Goal: Find specific page/section: Find specific page/section

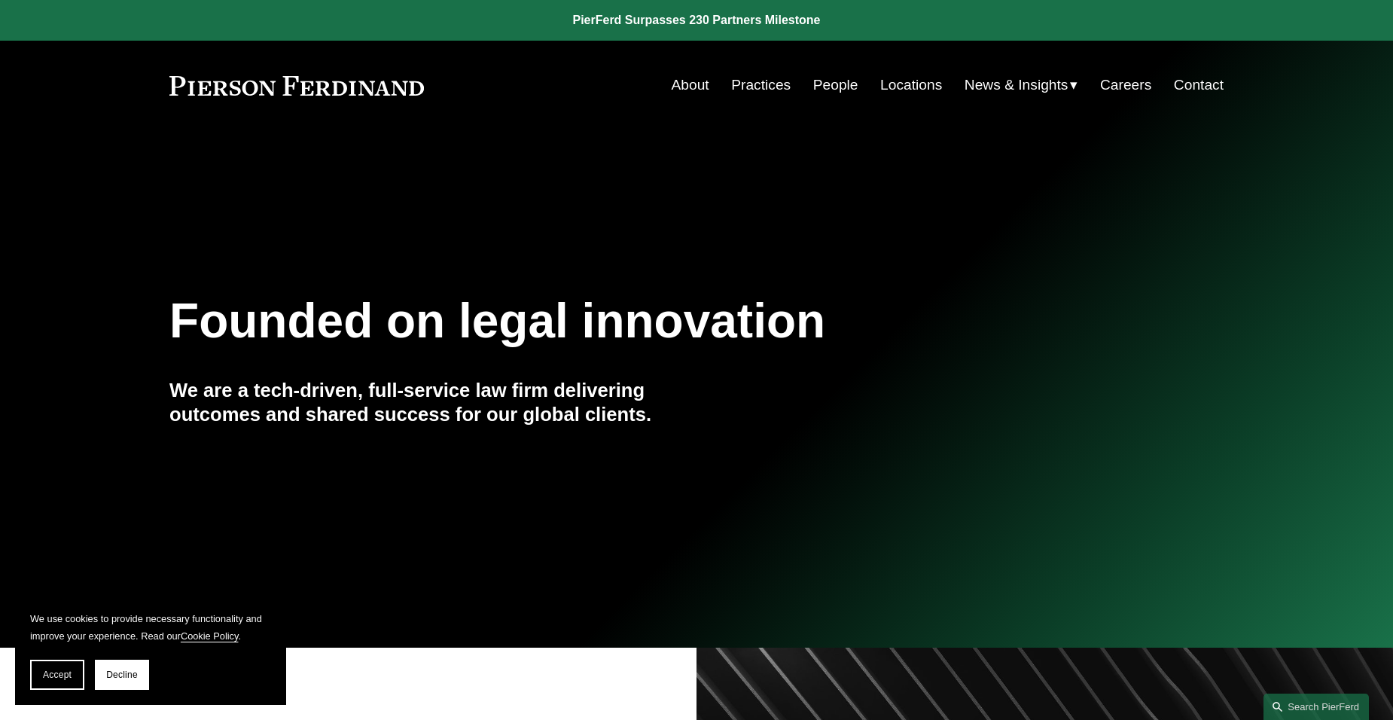
click at [1195, 84] on link "Contact" at bounding box center [1199, 85] width 50 height 29
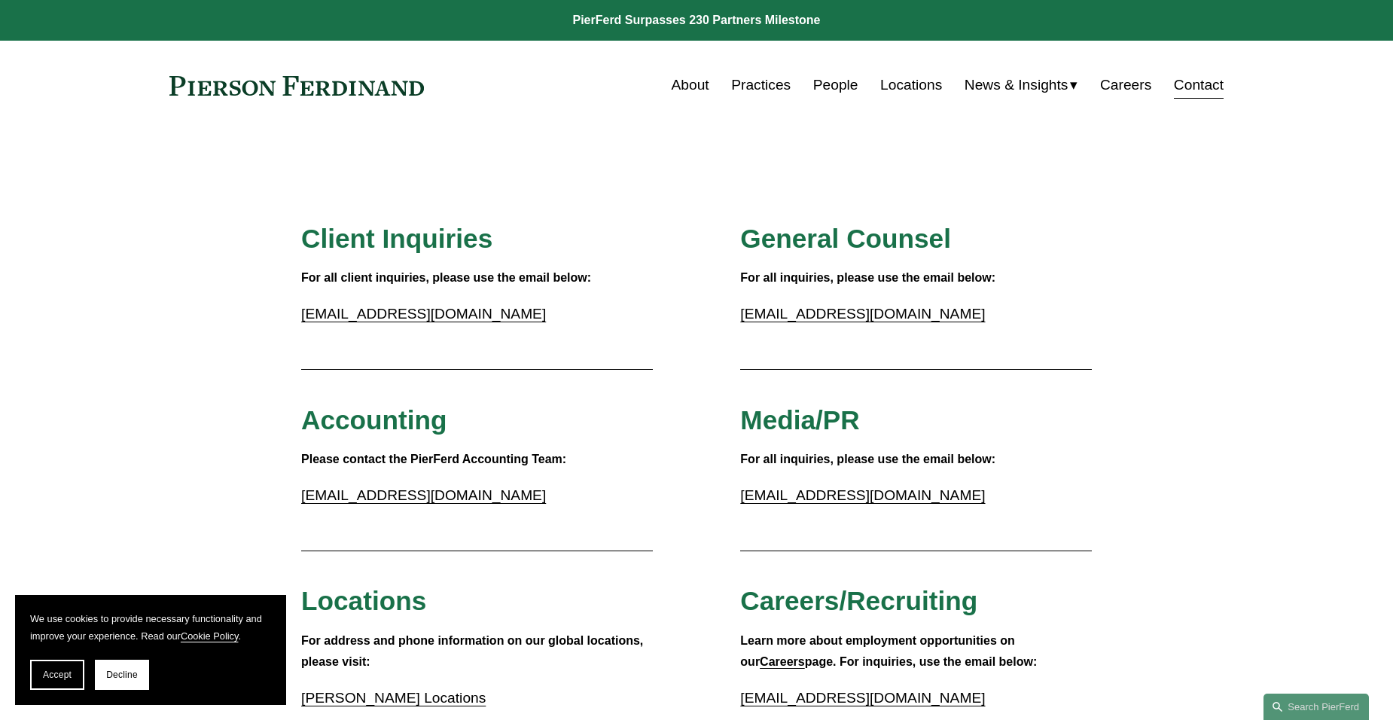
click at [907, 86] on link "Locations" at bounding box center [911, 85] width 62 height 29
